Goal: Information Seeking & Learning: Learn about a topic

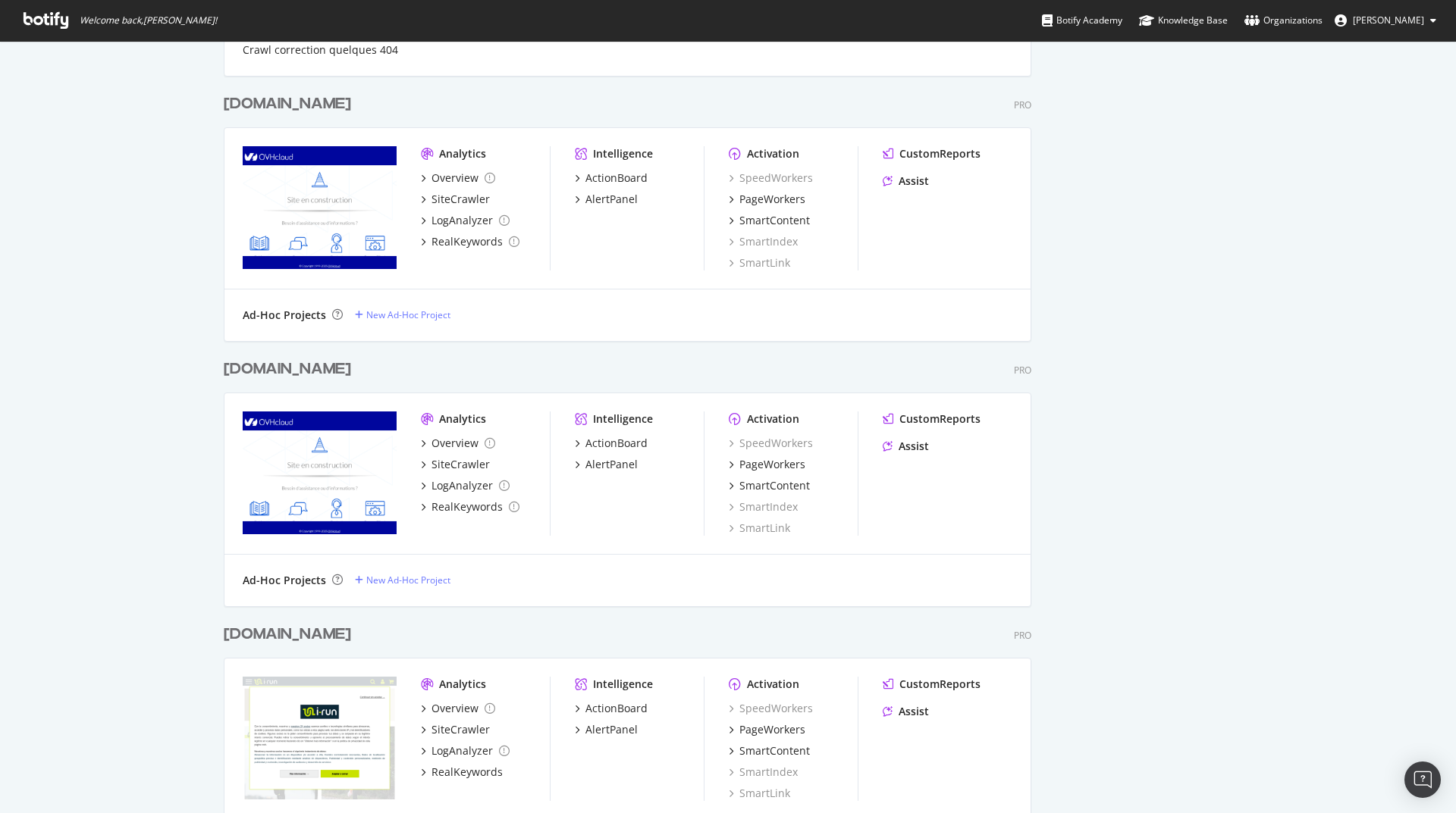
scroll to position [1298, 0]
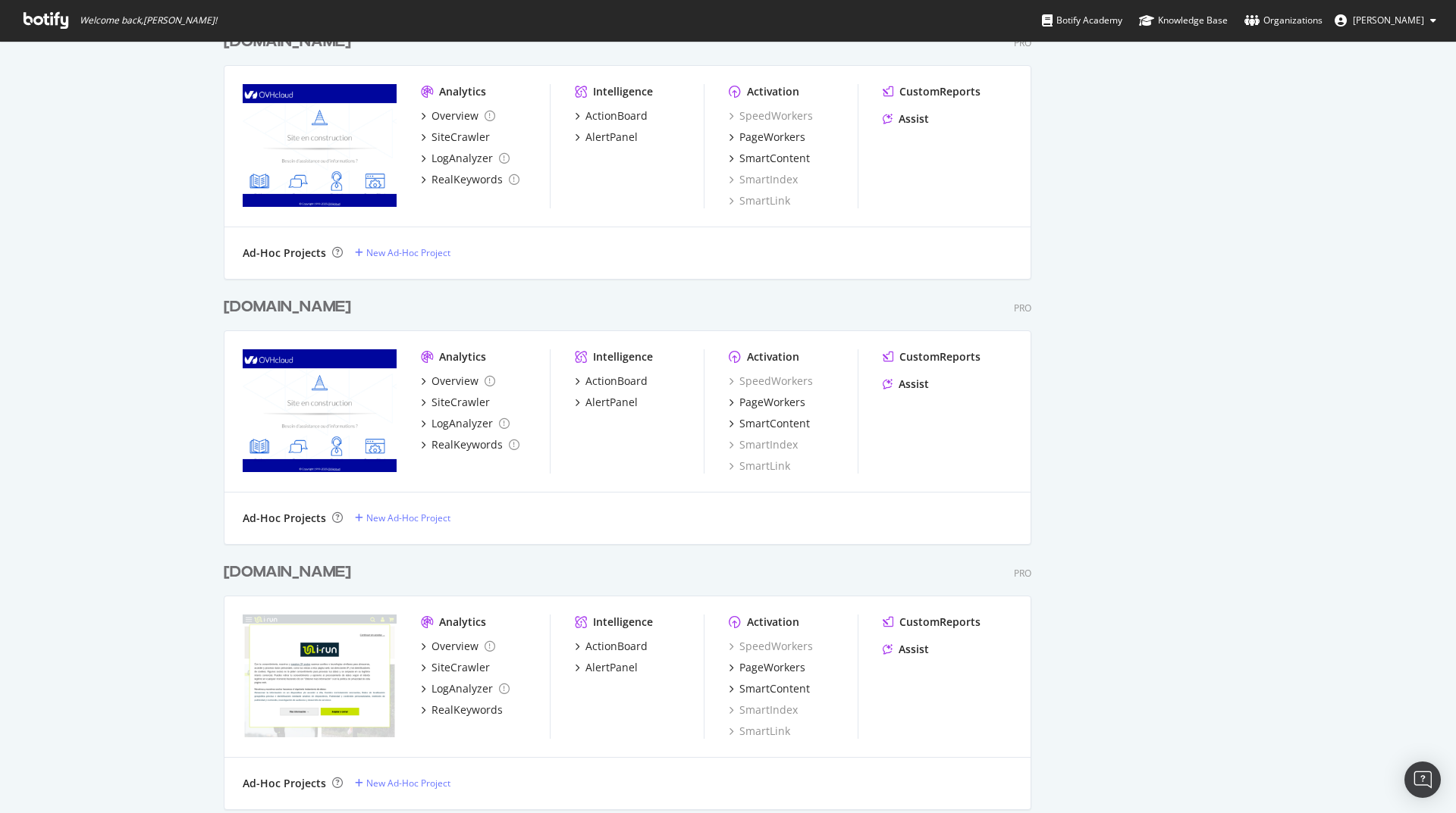
click at [247, 574] on div "[DOMAIN_NAME]" at bounding box center [287, 573] width 127 height 22
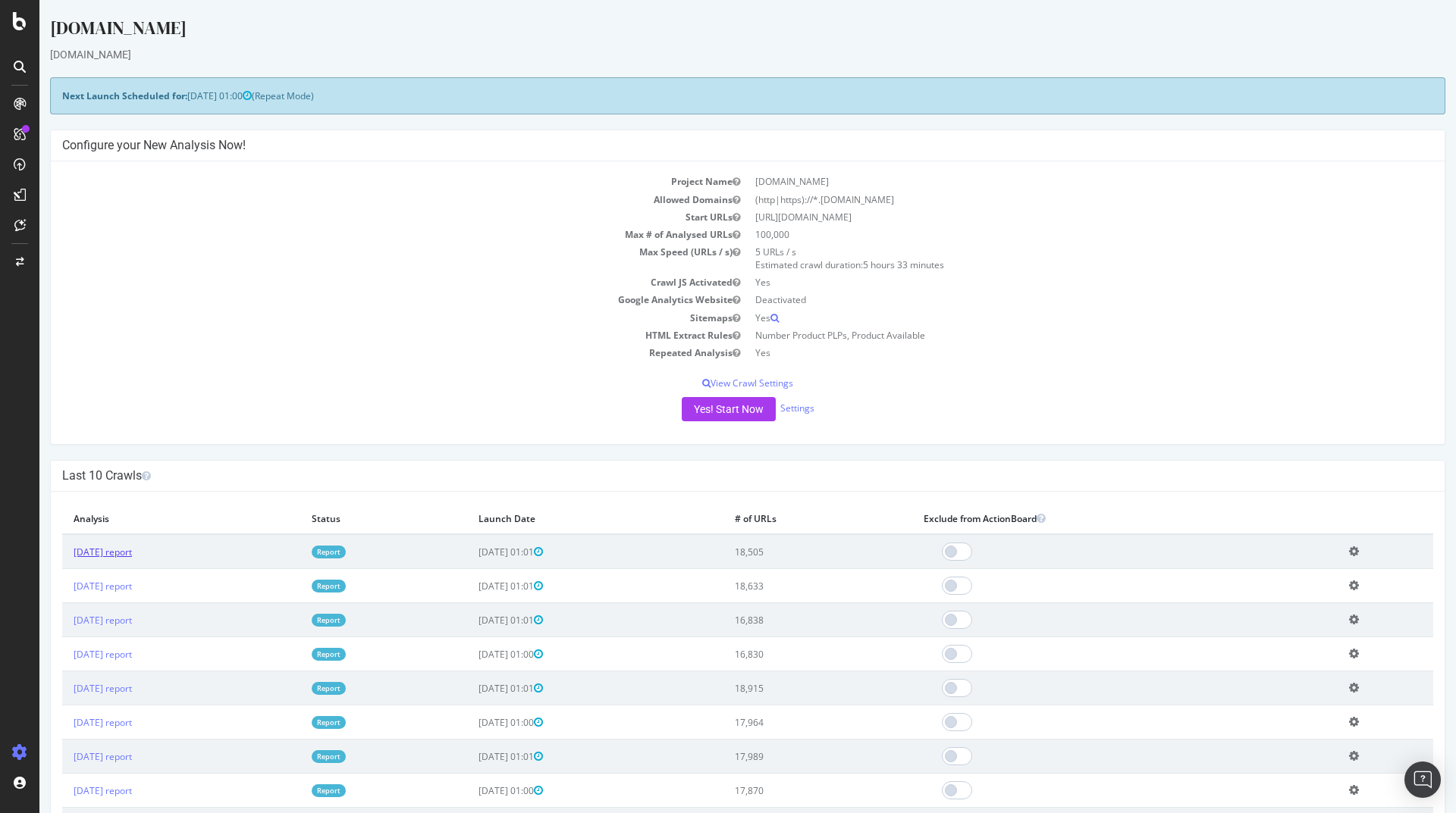
click at [132, 550] on link "[DATE] report" at bounding box center [103, 552] width 58 height 13
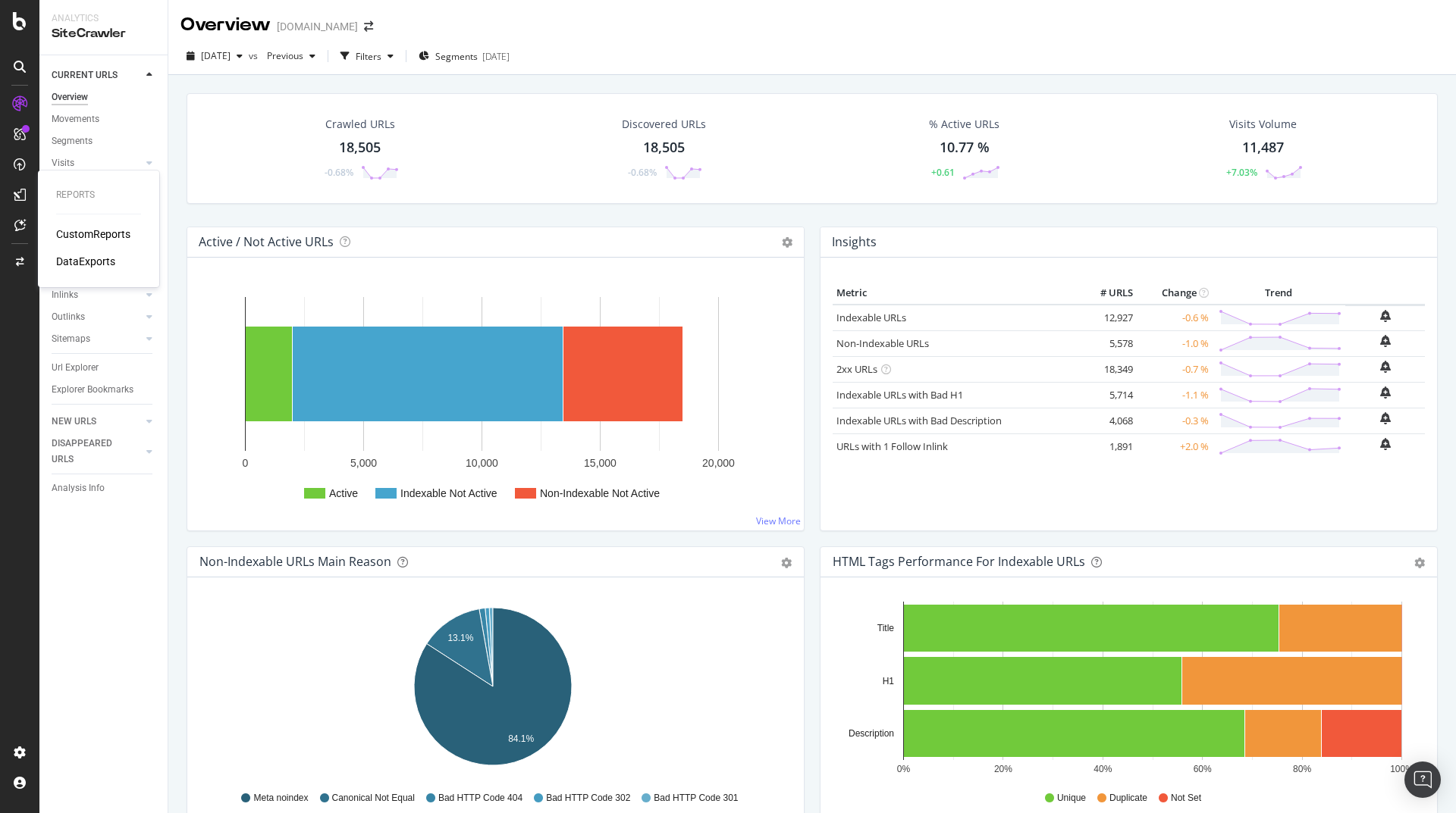
click at [109, 237] on div "CustomReports" at bounding box center [93, 234] width 74 height 15
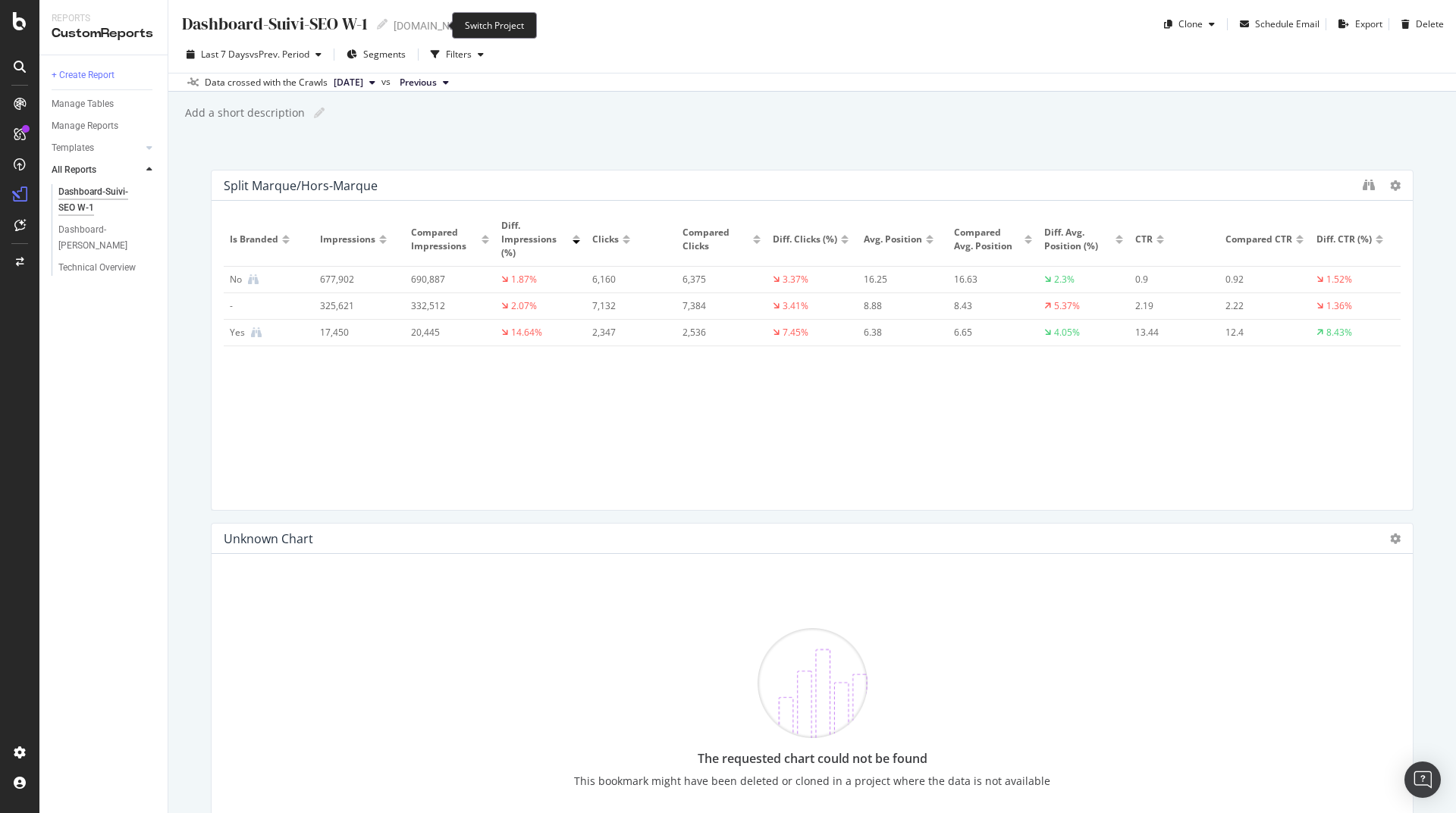
click at [481, 27] on icon "arrow-right-arrow-left" at bounding box center [486, 26] width 9 height 11
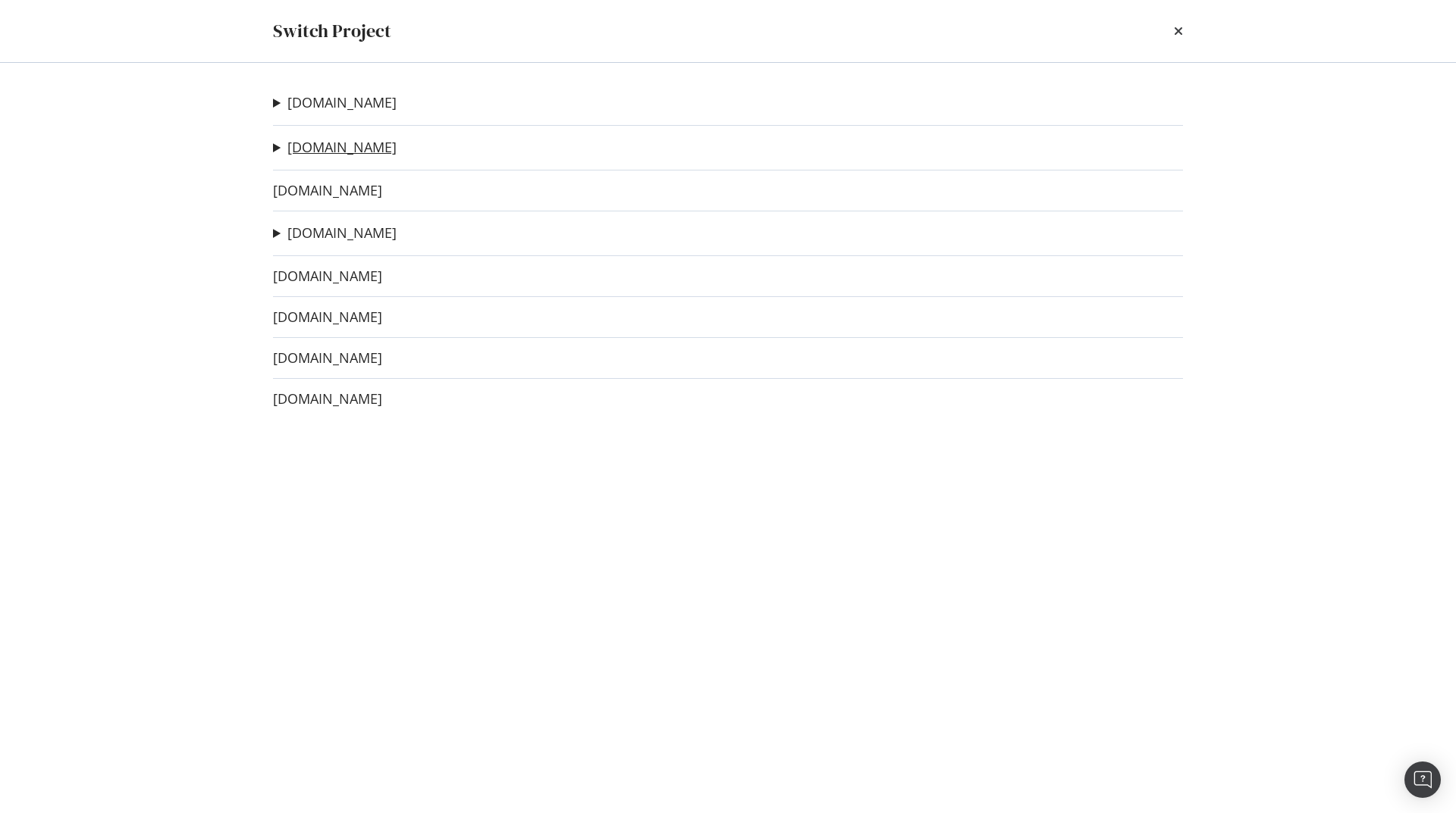
click at [316, 151] on link "[DOMAIN_NAME]" at bounding box center [342, 147] width 110 height 16
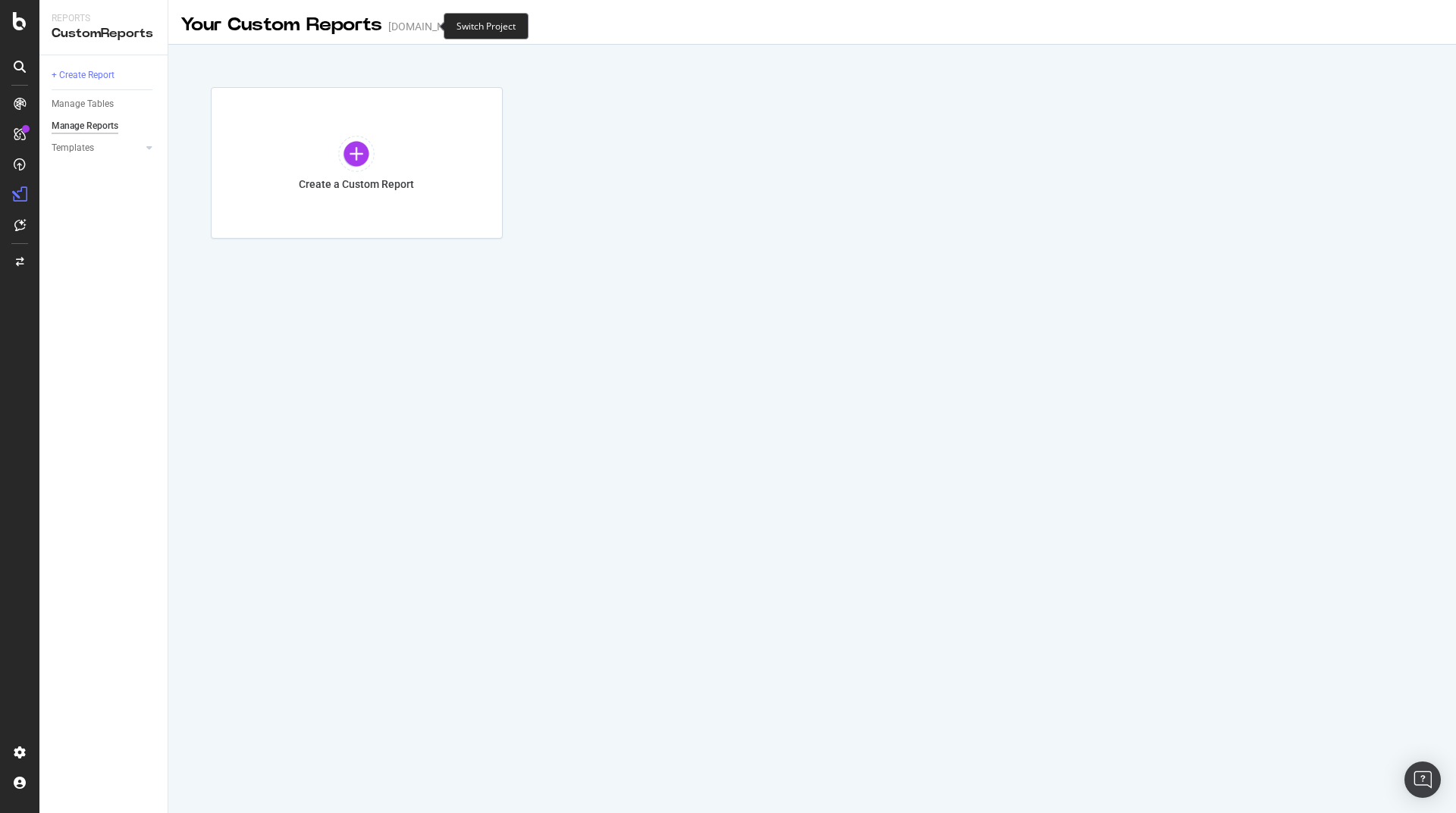
click at [470, 31] on span at bounding box center [480, 27] width 21 height 11
click at [476, 28] on icon "arrow-right-arrow-left" at bounding box center [480, 27] width 9 height 11
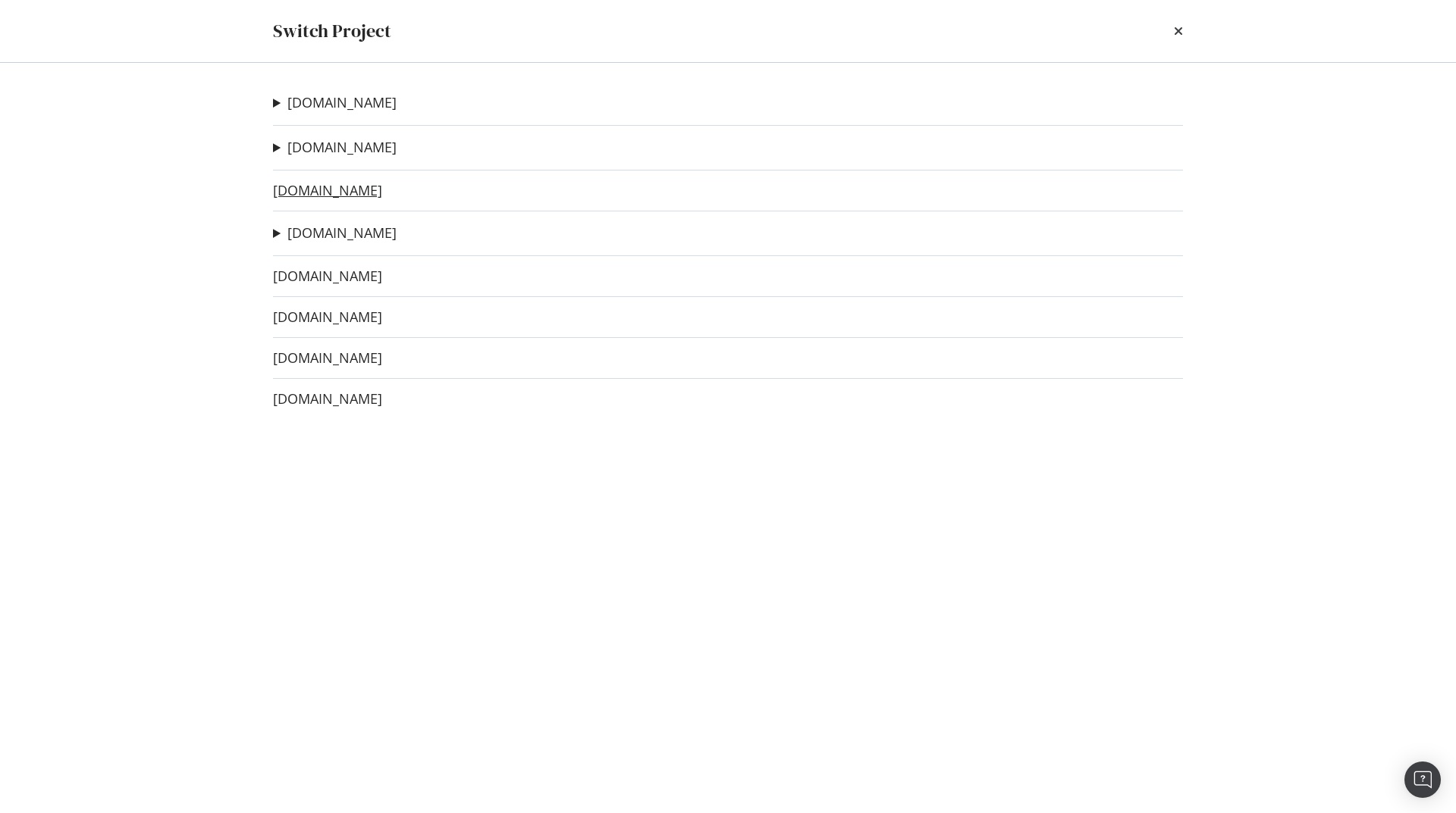
click at [307, 194] on link "[DOMAIN_NAME]" at bounding box center [327, 191] width 110 height 16
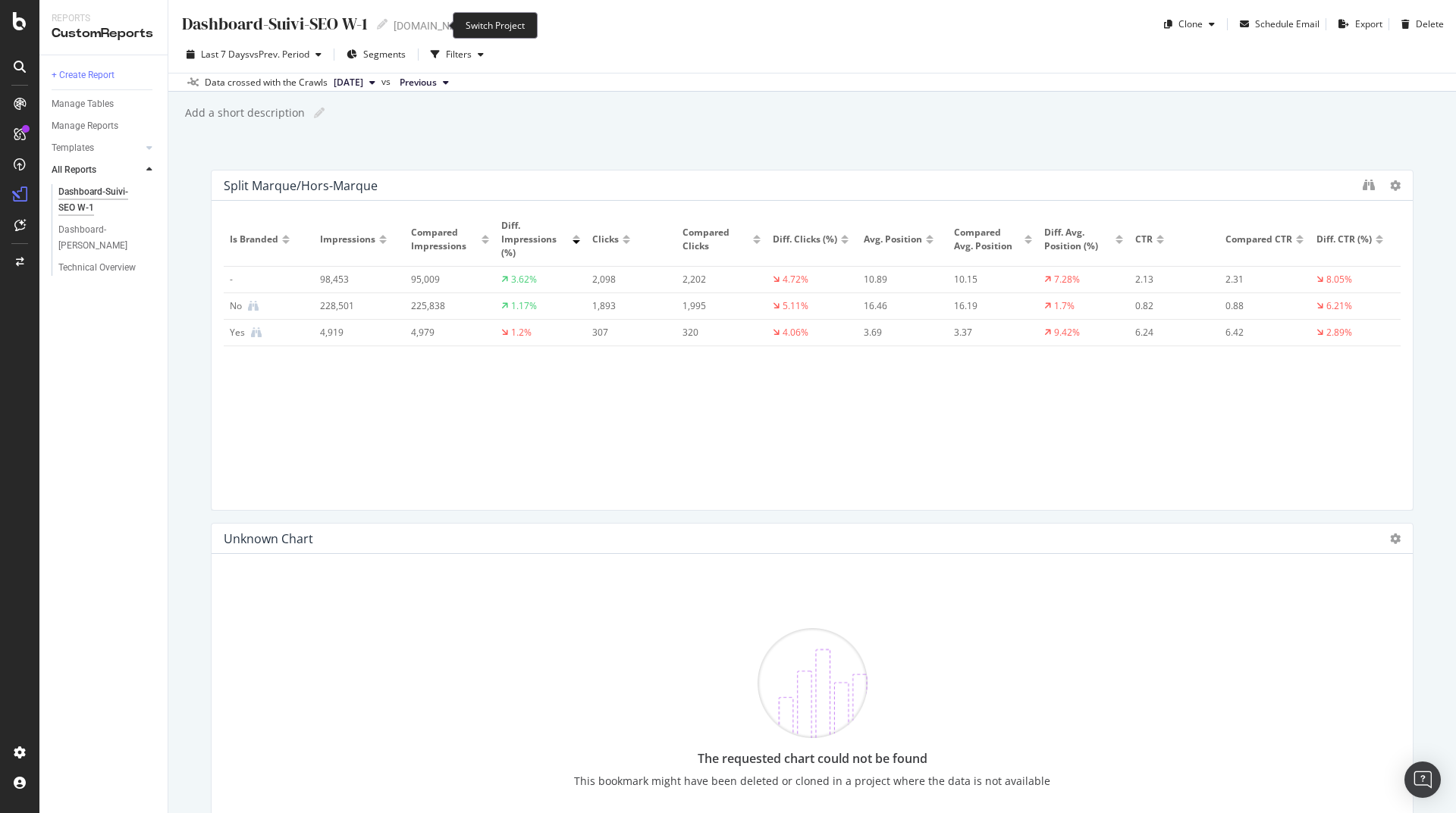
click at [481, 28] on icon "arrow-right-arrow-left" at bounding box center [486, 26] width 9 height 11
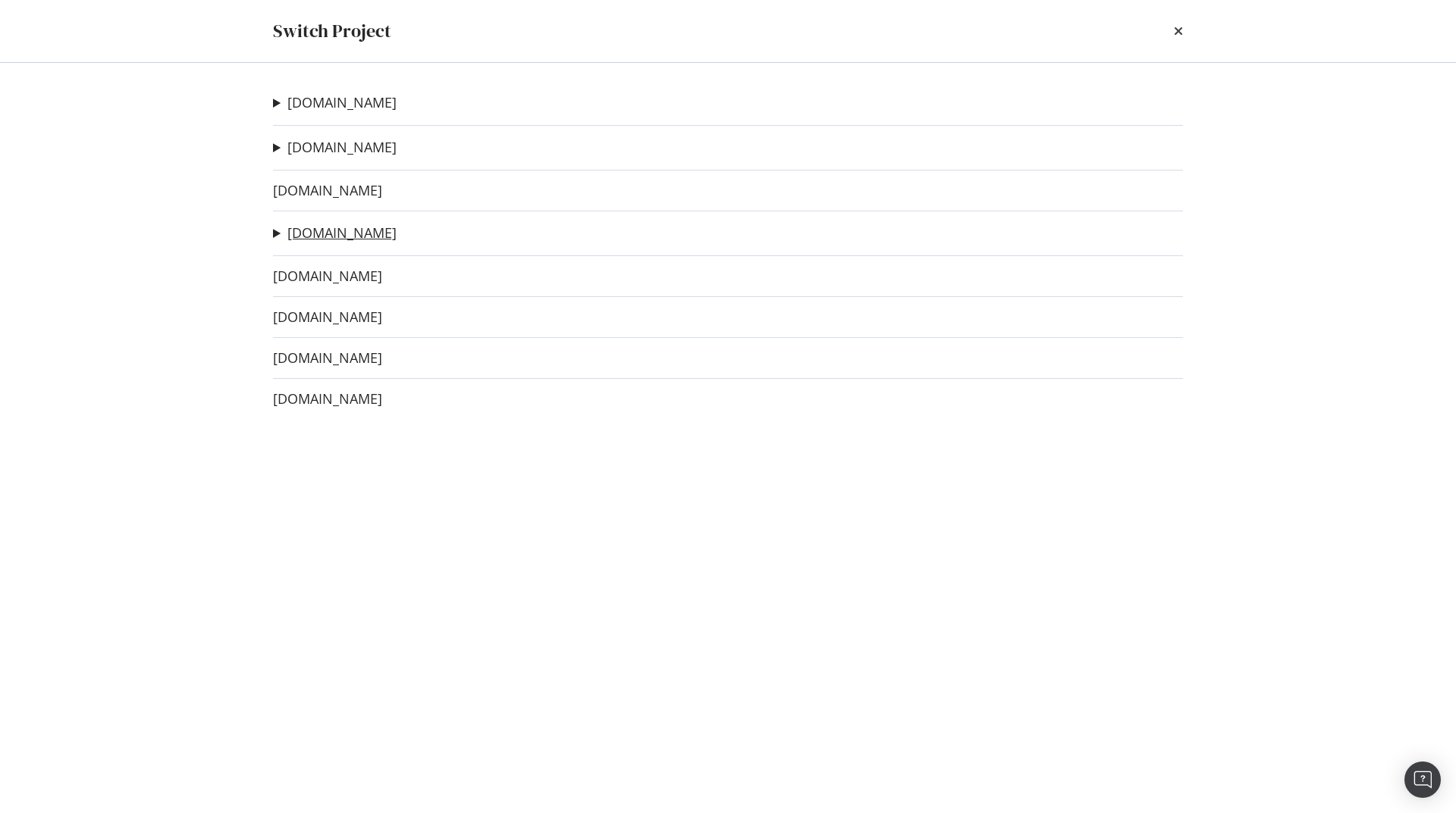
click at [325, 229] on link "[DOMAIN_NAME]" at bounding box center [342, 233] width 110 height 16
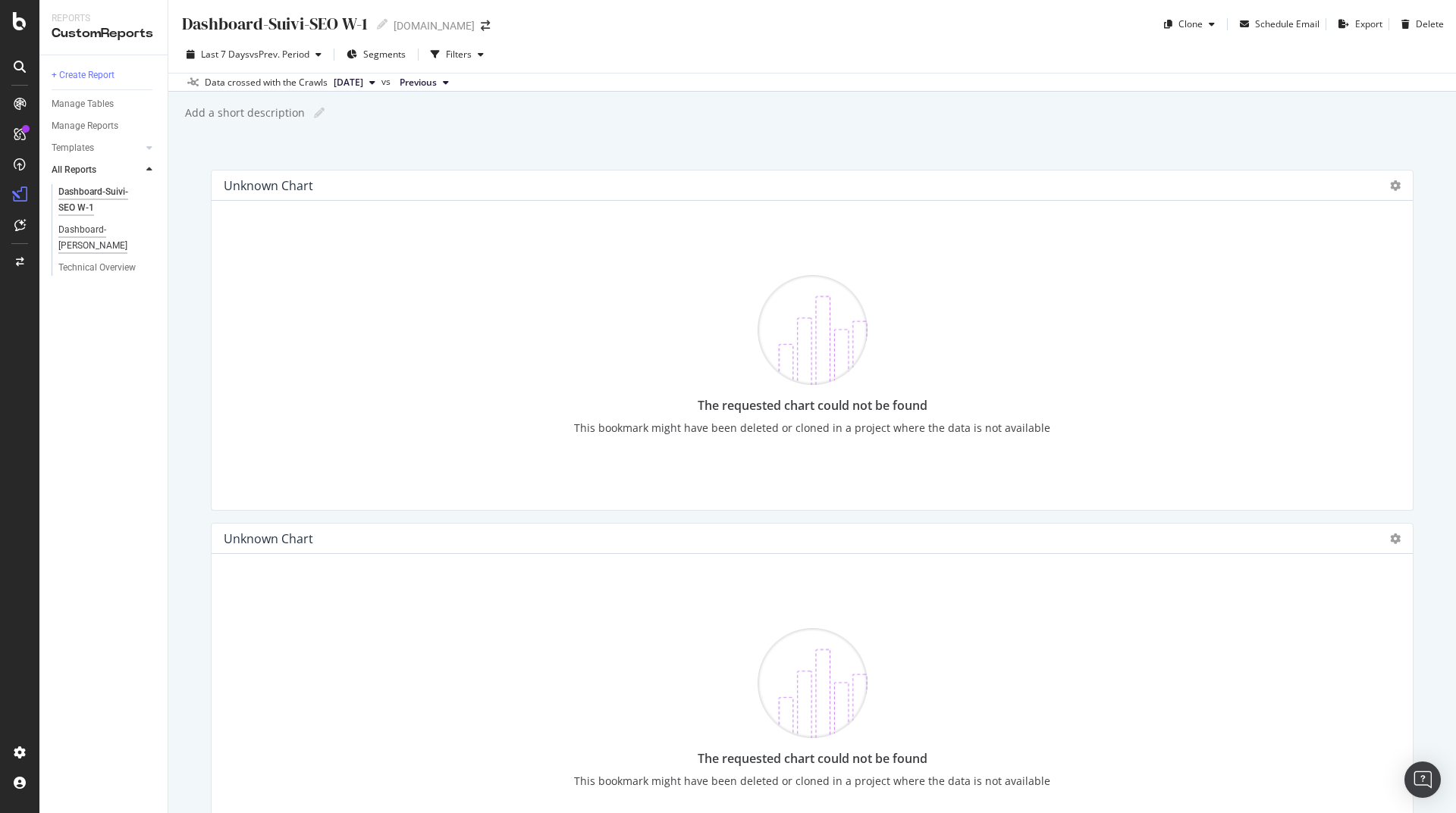
click at [118, 223] on div "Dashboard-[PERSON_NAME]" at bounding box center [102, 238] width 87 height 32
